Goal: Transaction & Acquisition: Book appointment/travel/reservation

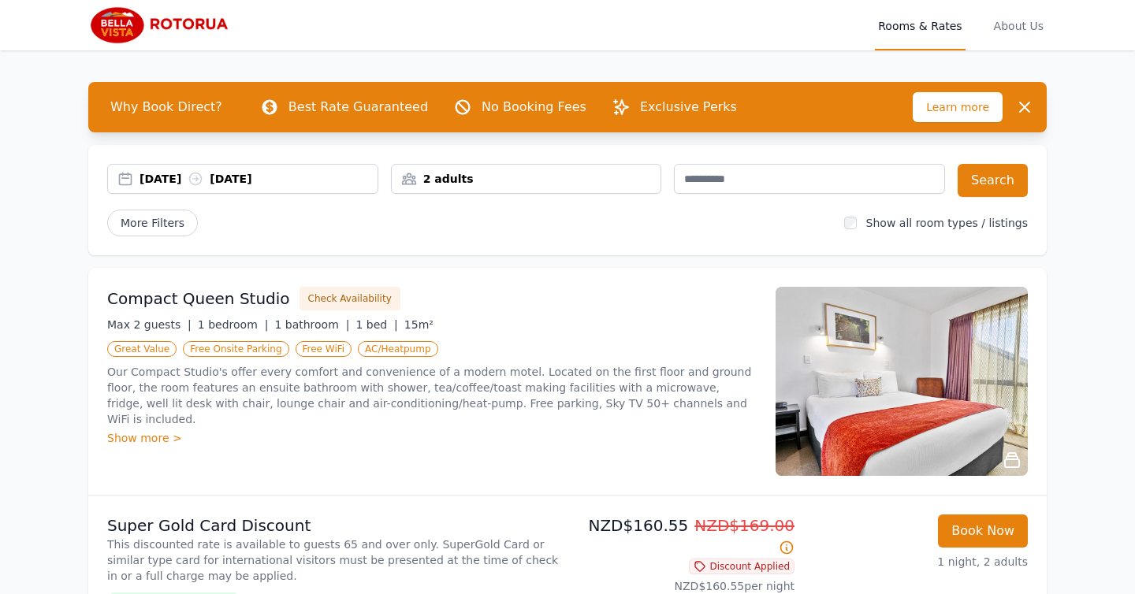
click at [307, 180] on div "[DATE] [DATE]" at bounding box center [258, 179] width 238 height 16
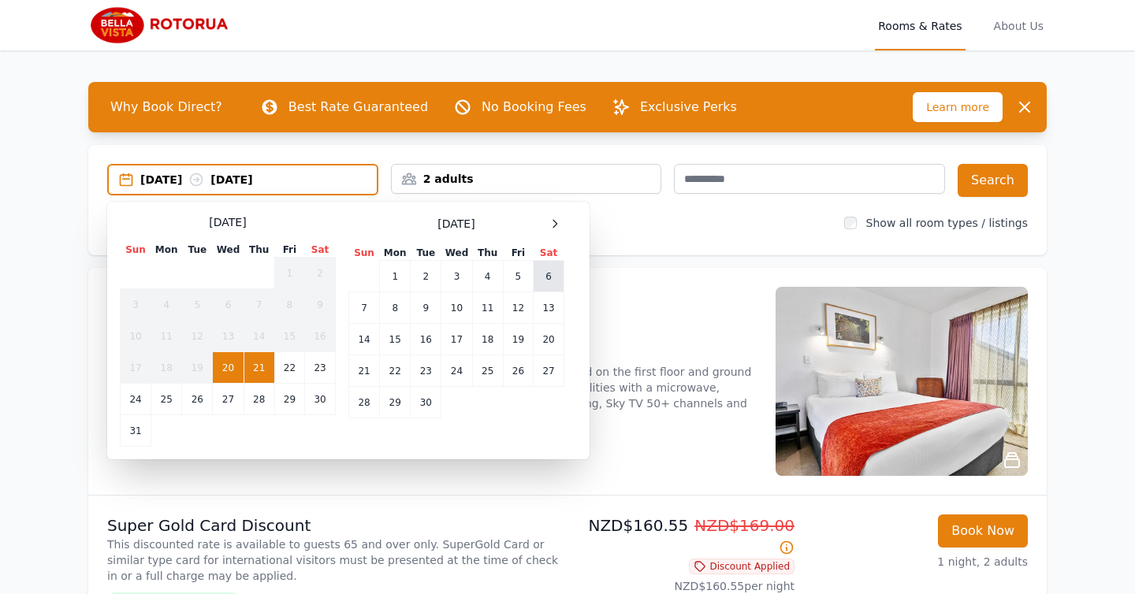
click at [550, 277] on td "6" at bounding box center [548, 277] width 31 height 32
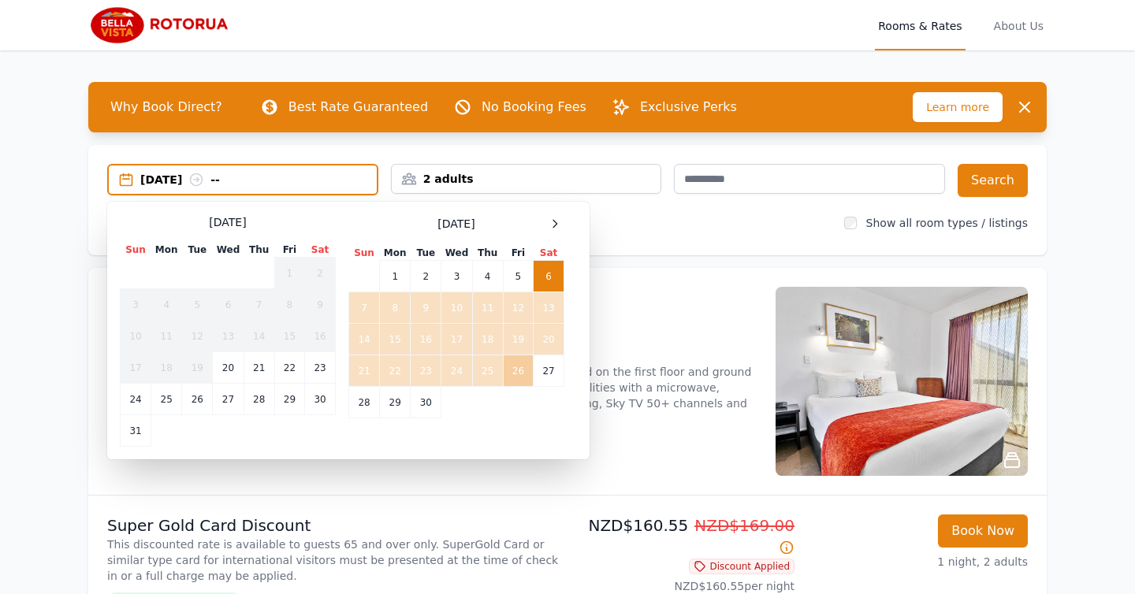
click at [517, 367] on td "26" at bounding box center [518, 371] width 30 height 32
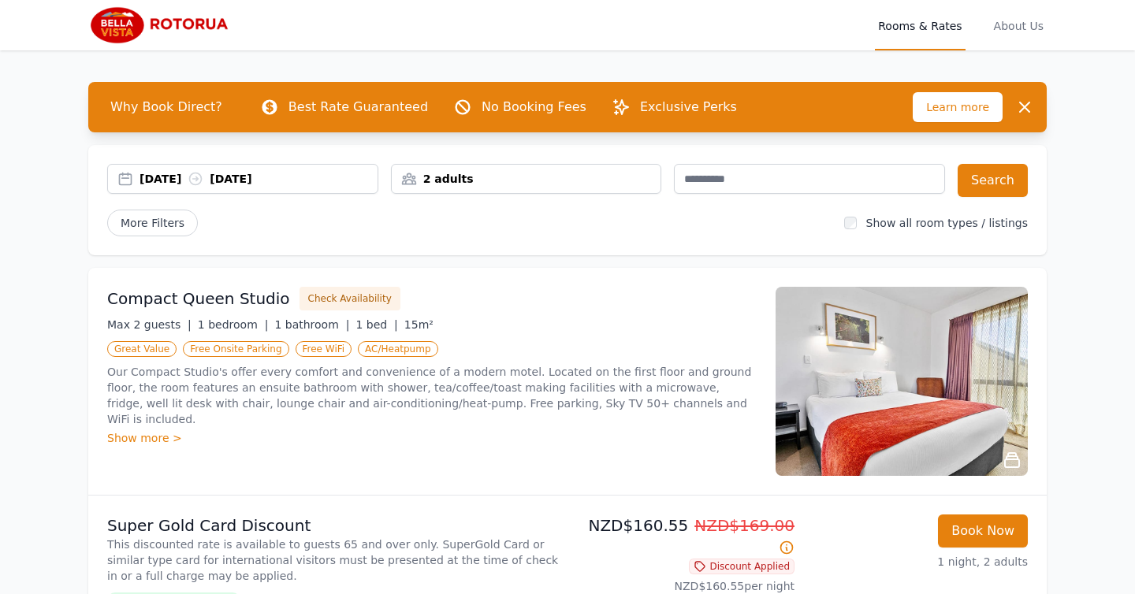
click at [573, 188] on div "2 adults" at bounding box center [526, 179] width 271 height 30
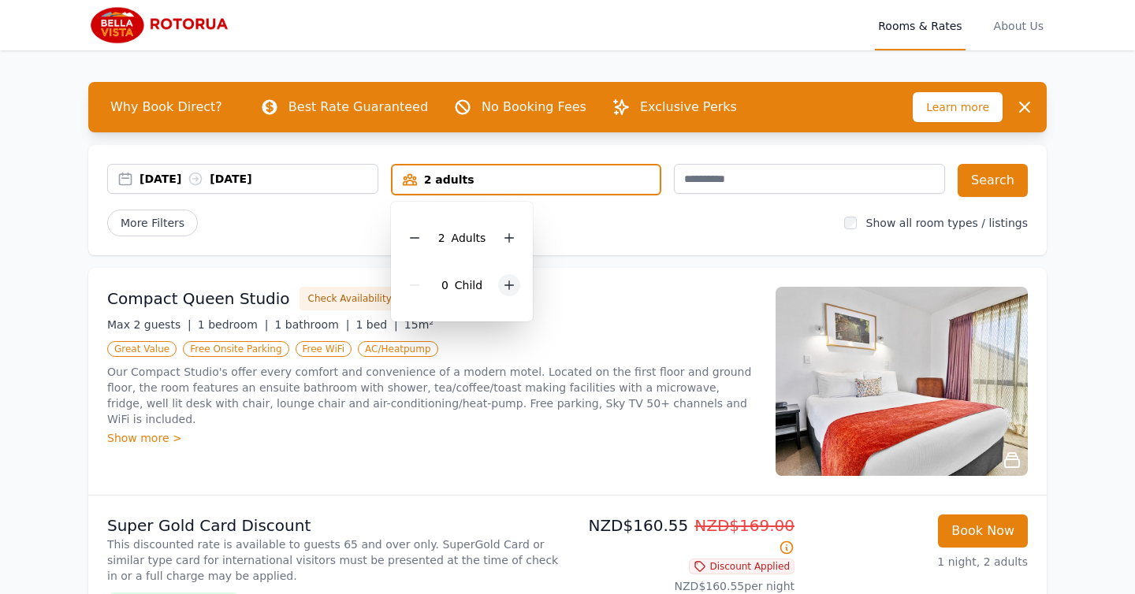
click at [507, 282] on icon at bounding box center [509, 285] width 13 height 13
click at [660, 240] on div "[DATE] [DATE] 2 adults, 1 child [DEMOGRAPHIC_DATA] Adult s 1 Child Search More …" at bounding box center [567, 200] width 958 height 110
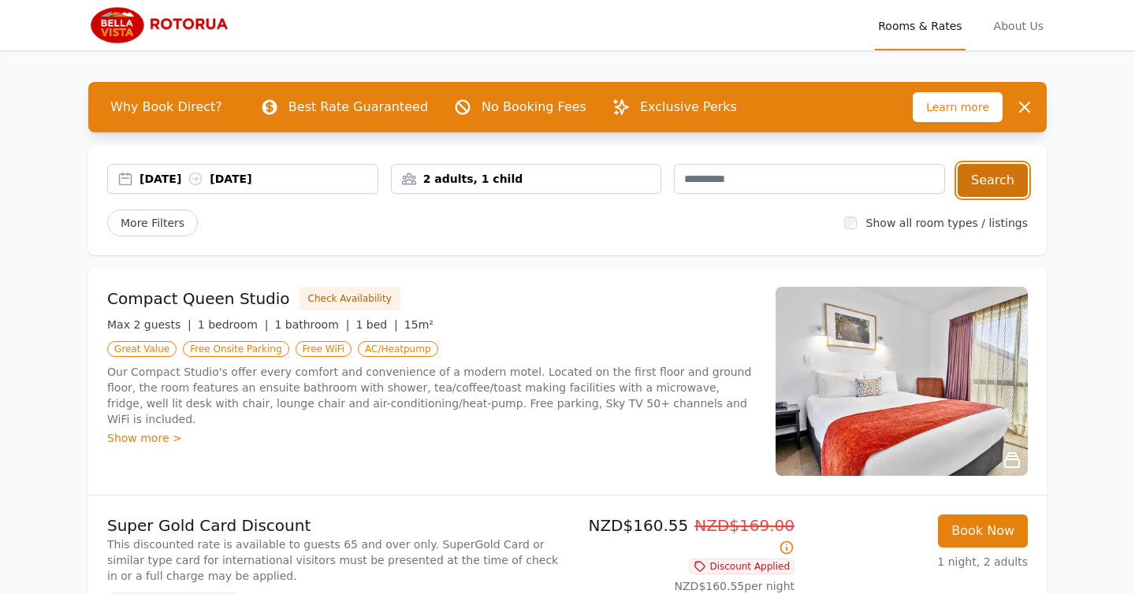
click at [989, 185] on button "Search" at bounding box center [992, 180] width 70 height 33
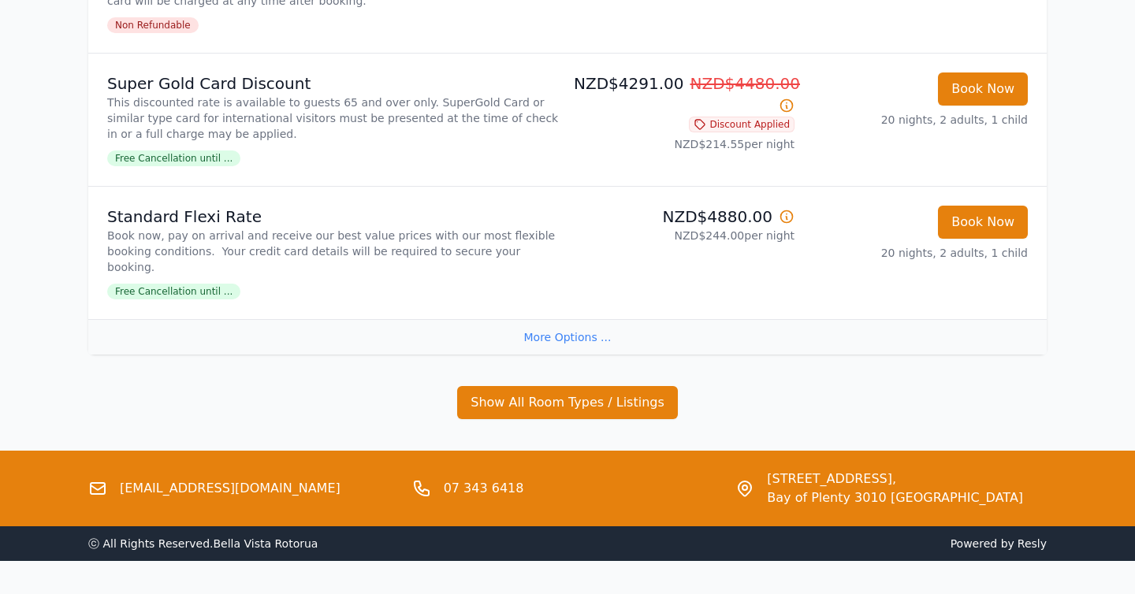
scroll to position [599, 0]
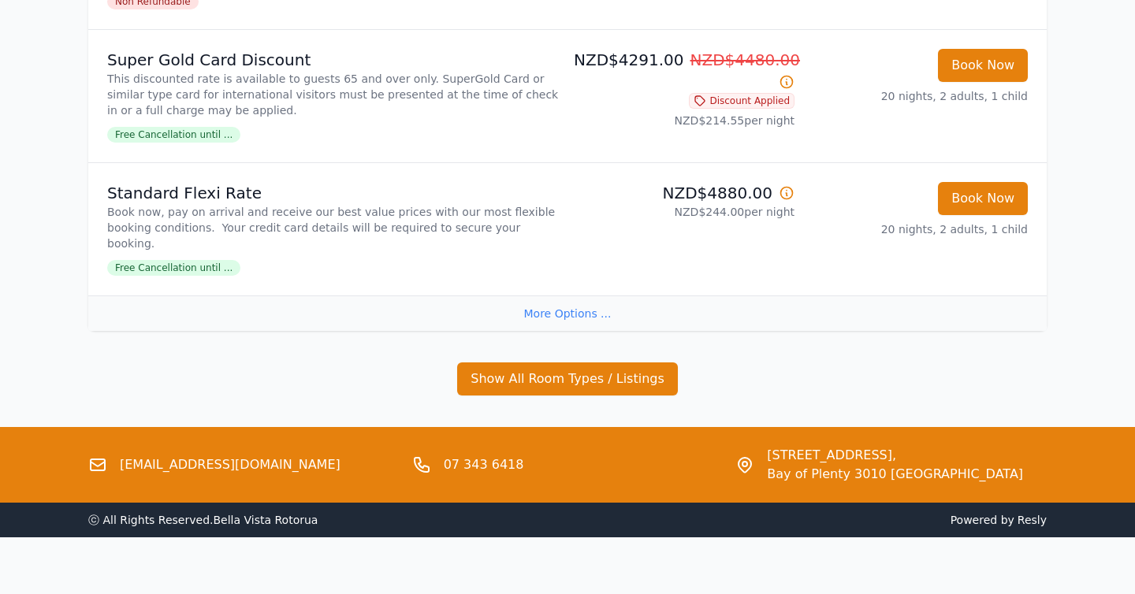
click at [549, 295] on div "More Options ..." at bounding box center [567, 312] width 958 height 35
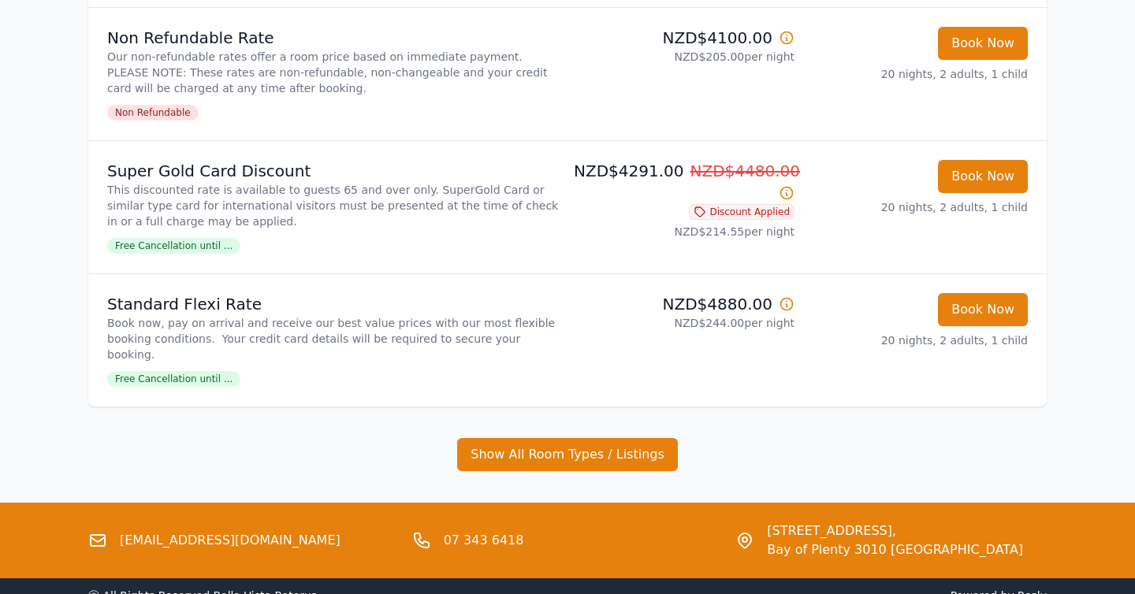
scroll to position [503, 0]
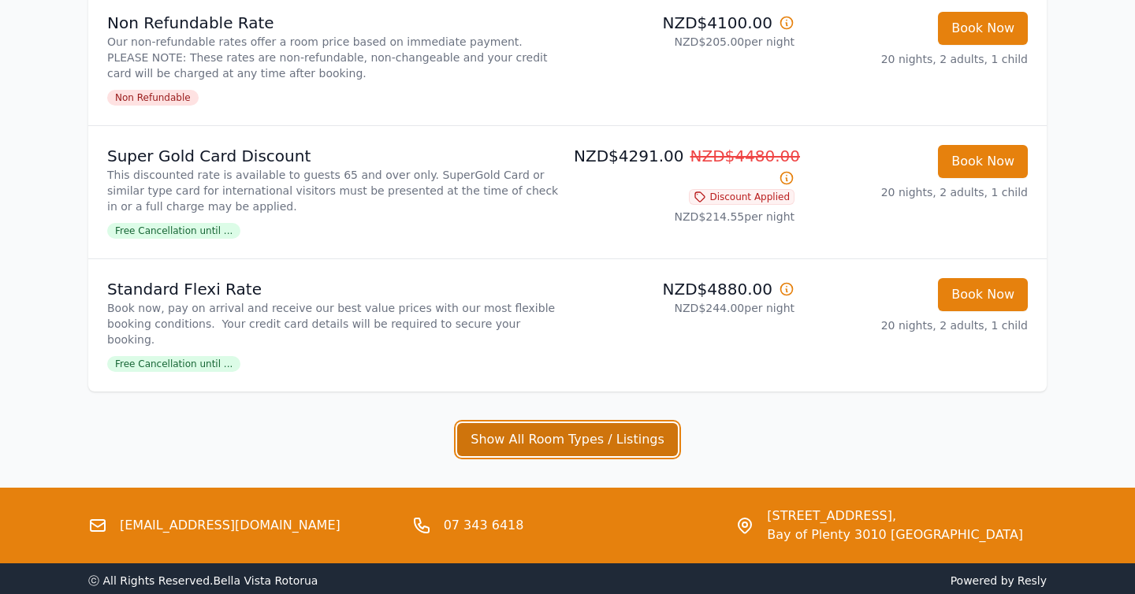
click at [522, 423] on button "Show All Room Types / Listings" at bounding box center [567, 439] width 221 height 33
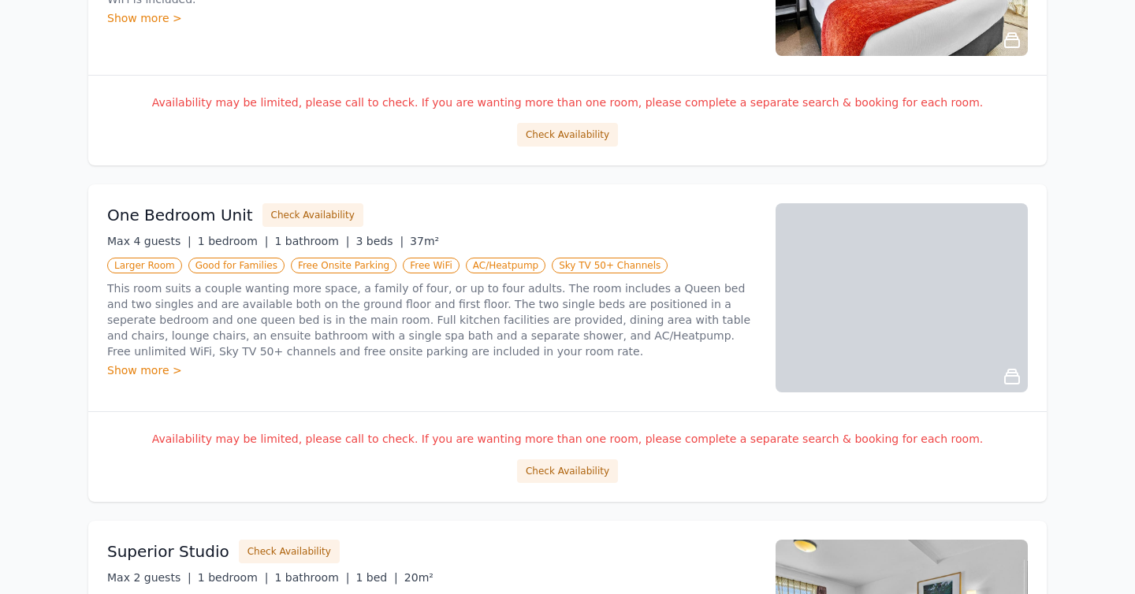
scroll to position [1132, 0]
